Goal: Find specific page/section: Find specific page/section

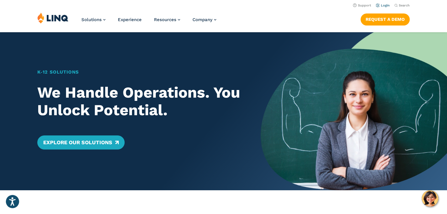
click at [386, 5] on link "Login" at bounding box center [382, 6] width 14 height 4
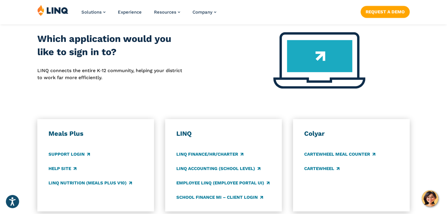
scroll to position [294, 0]
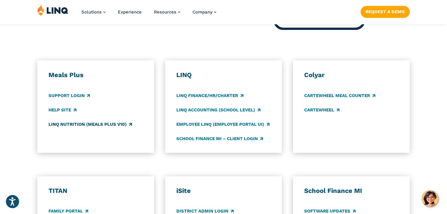
click at [76, 124] on link "LINQ Nutrition (Meals Plus v10)" at bounding box center [89, 124] width 83 height 6
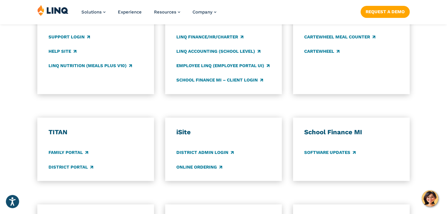
scroll to position [382, 0]
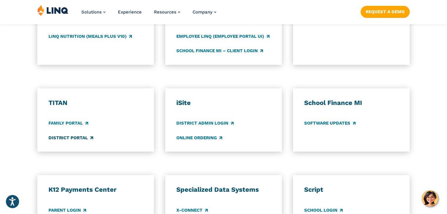
click at [78, 137] on link "District Portal" at bounding box center [70, 138] width 45 height 6
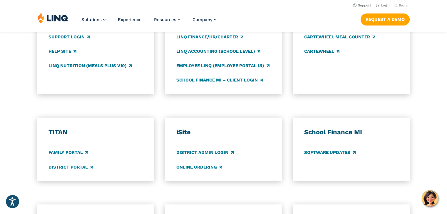
scroll to position [323, 0]
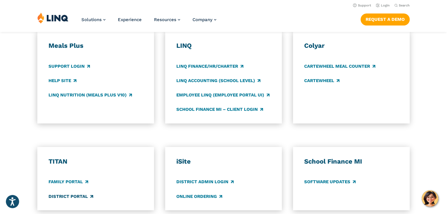
click at [63, 195] on link "District Portal" at bounding box center [70, 196] width 45 height 6
